Goal: Information Seeking & Learning: Learn about a topic

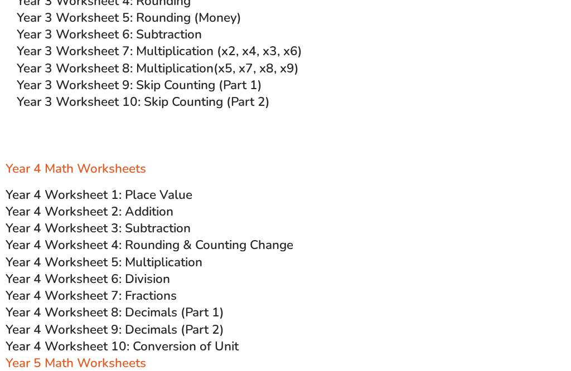
scroll to position [1358, 0]
